Goal: Transaction & Acquisition: Purchase product/service

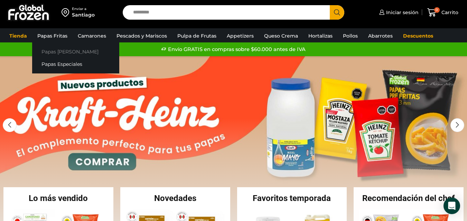
click at [55, 53] on link "Papas [PERSON_NAME]" at bounding box center [75, 51] width 87 height 13
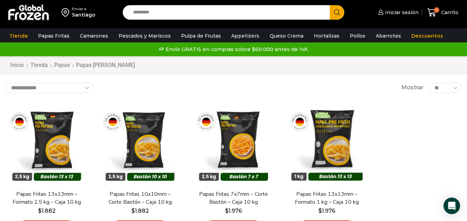
scroll to position [35, 0]
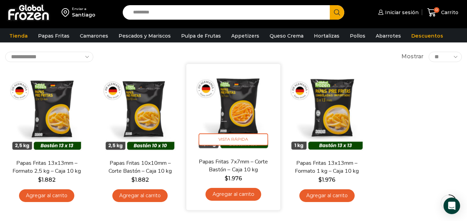
click at [237, 194] on link "Agregar al carrito" at bounding box center [234, 194] width 56 height 13
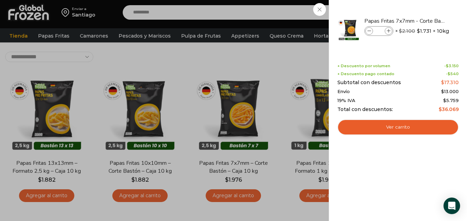
click at [425, 15] on div "1 Carrito 1 1 Shopping Cart *" at bounding box center [442, 12] width 35 height 16
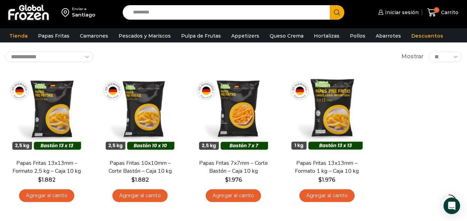
click at [162, 15] on input "Search input" at bounding box center [228, 12] width 197 height 15
click at [330, 5] on button "Search" at bounding box center [337, 12] width 15 height 15
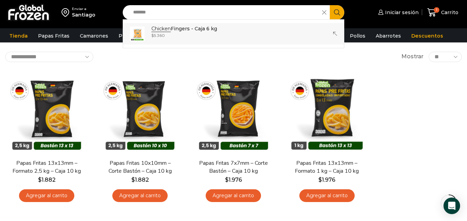
click at [213, 29] on p "Chicken Fingers - Caja 6 kg" at bounding box center [184, 29] width 66 height 8
type input "**********"
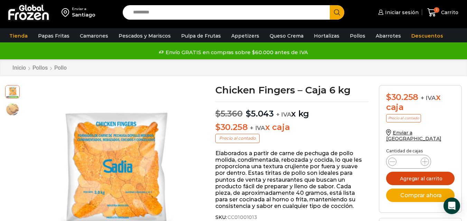
click at [421, 172] on button "Agregar al carrito" at bounding box center [420, 178] width 68 height 13
click at [158, 12] on input "Search input" at bounding box center [228, 12] width 197 height 15
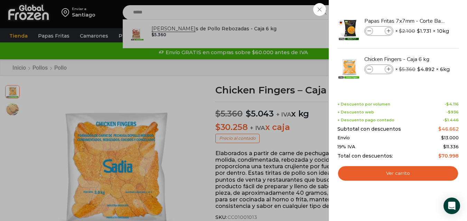
click at [425, 21] on div "2 Carrito 2 2 Shopping Cart *" at bounding box center [442, 12] width 35 height 16
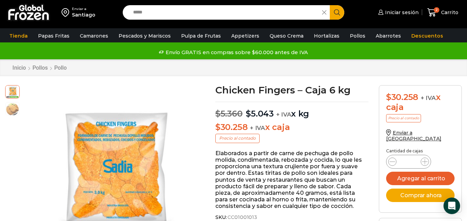
click at [173, 12] on input "*****" at bounding box center [224, 12] width 189 height 15
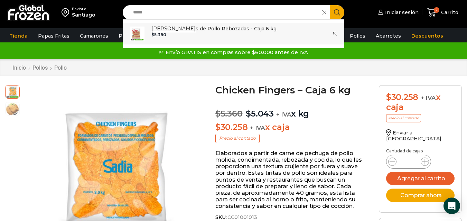
click at [184, 34] on div "$ 5.360" at bounding box center [213, 34] width 125 height 5
type input "**********"
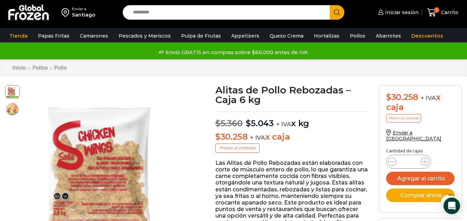
scroll to position [35, 0]
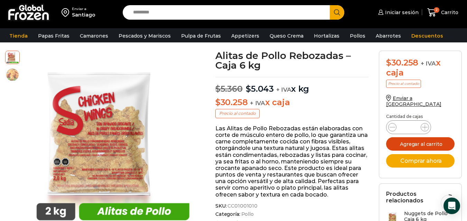
click at [408, 137] on button "Agregar al carrito" at bounding box center [420, 143] width 68 height 13
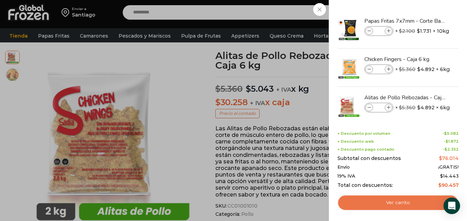
click at [397, 202] on link "Ver carrito" at bounding box center [397, 203] width 121 height 16
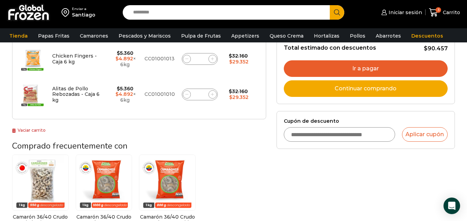
scroll to position [104, 0]
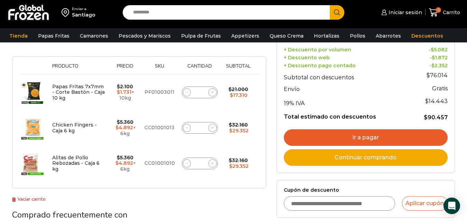
click at [180, 12] on input "Search input" at bounding box center [228, 12] width 197 height 15
click at [358, 139] on link "Ir a pagar" at bounding box center [366, 138] width 164 height 17
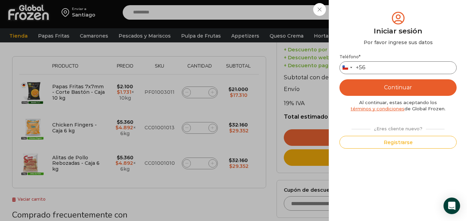
click at [384, 70] on input "Teléfono *" at bounding box center [397, 67] width 117 height 13
type input "*********"
click at [397, 88] on button "Continuar" at bounding box center [397, 87] width 117 height 17
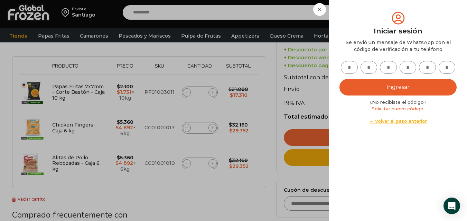
click at [347, 69] on input "text" at bounding box center [349, 67] width 17 height 13
type input "*"
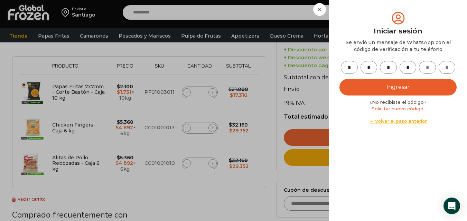
type input "*"
click at [395, 85] on button "Ingresar" at bounding box center [397, 87] width 117 height 17
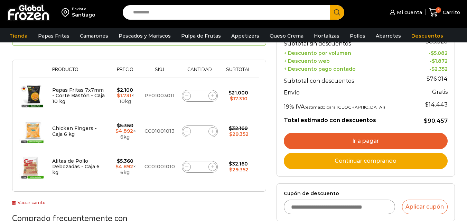
scroll to position [104, 0]
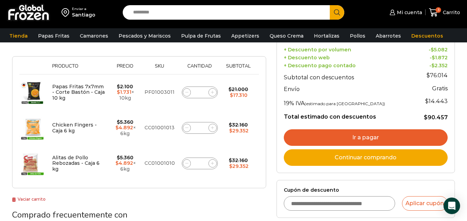
click at [167, 11] on input "Search input" at bounding box center [228, 12] width 197 height 15
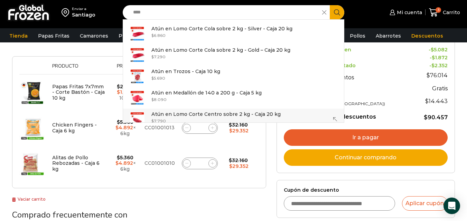
scroll to position [20, 0]
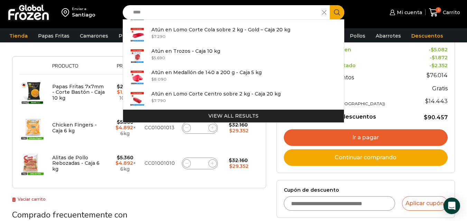
type input "****"
click at [326, 10] on span at bounding box center [326, 12] width 8 height 15
